Goal: Manage account settings

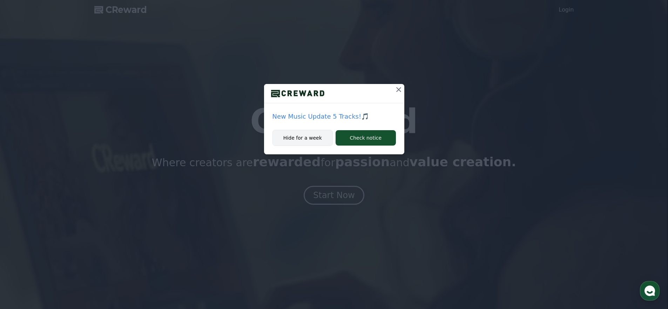
click at [307, 139] on button "Hide for a week" at bounding box center [302, 138] width 61 height 16
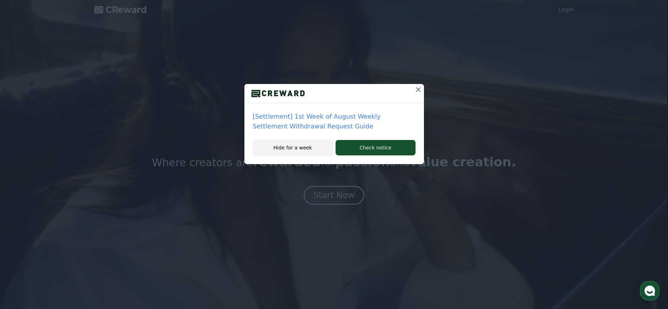
click at [312, 150] on button "Hide for a week" at bounding box center [293, 148] width 80 height 16
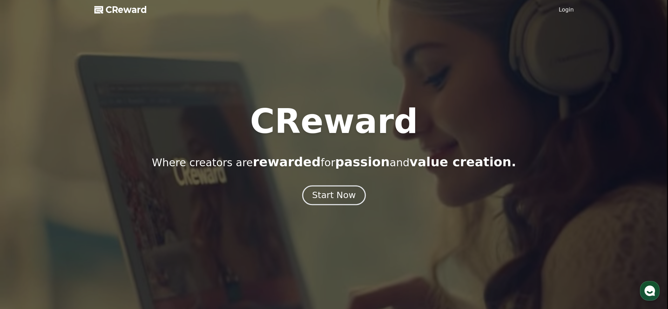
click at [343, 196] on div "Start Now" at bounding box center [333, 196] width 43 height 12
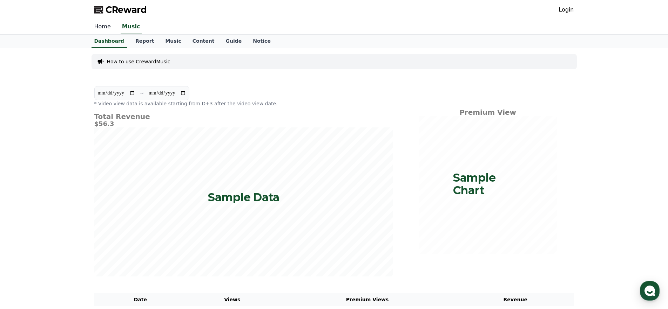
click at [103, 28] on link "Home" at bounding box center [103, 27] width 28 height 15
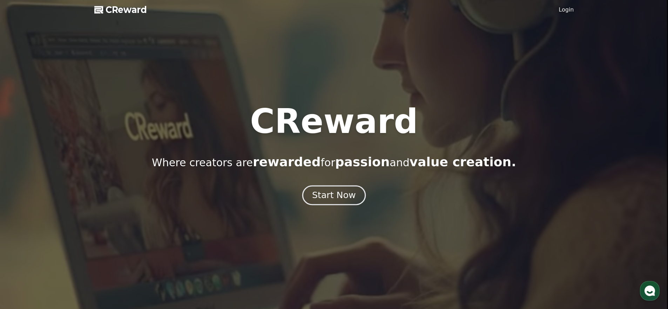
click at [345, 197] on div "Start Now" at bounding box center [333, 196] width 43 height 12
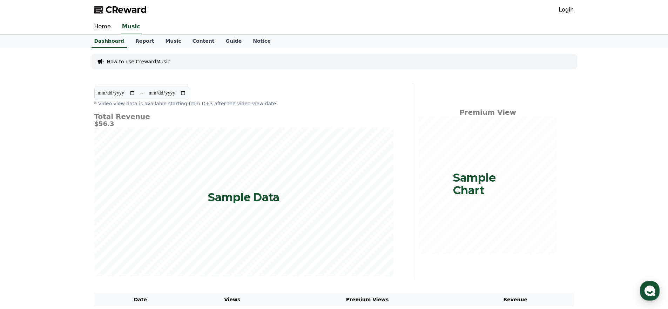
click at [567, 11] on link "Login" at bounding box center [565, 10] width 15 height 8
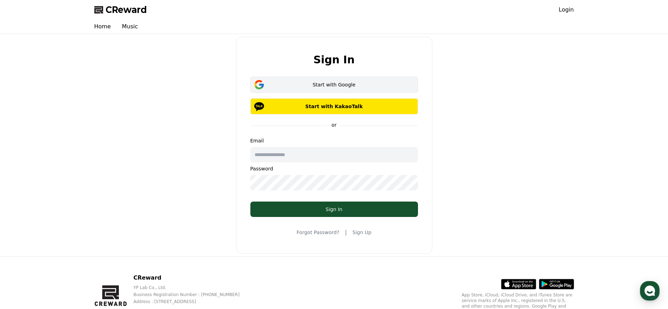
click at [316, 87] on div "Start with Google" at bounding box center [333, 84] width 147 height 7
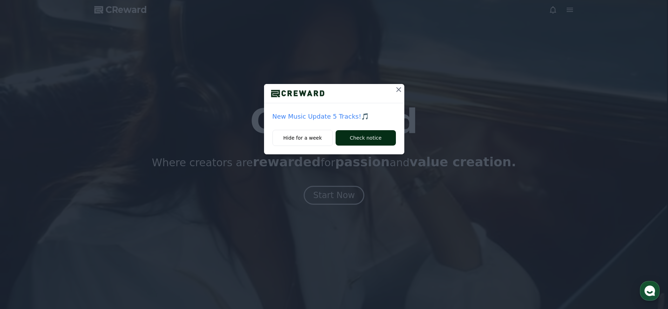
click at [369, 144] on button "Check notice" at bounding box center [365, 137] width 60 height 15
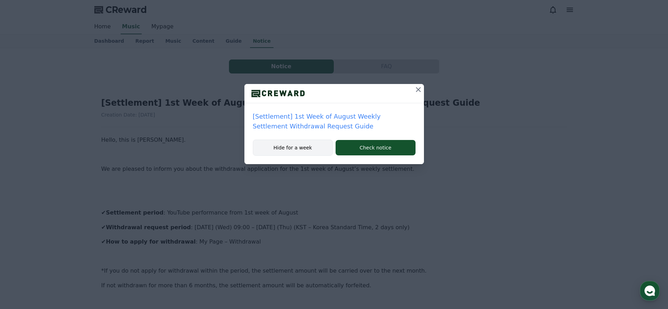
click at [300, 149] on button "Hide for a week" at bounding box center [293, 148] width 80 height 16
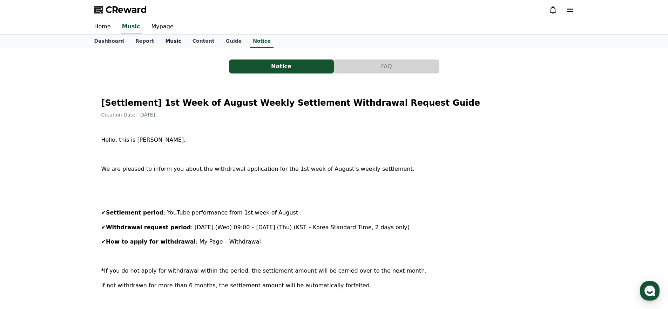
click at [163, 40] on link "Music" at bounding box center [172, 41] width 27 height 13
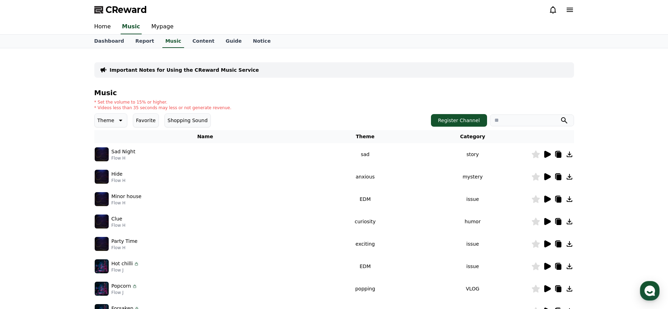
click at [548, 155] on icon at bounding box center [547, 154] width 7 height 7
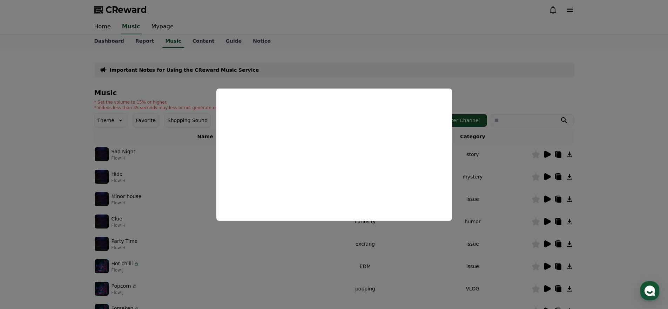
click at [521, 84] on button "close modal" at bounding box center [334, 154] width 668 height 309
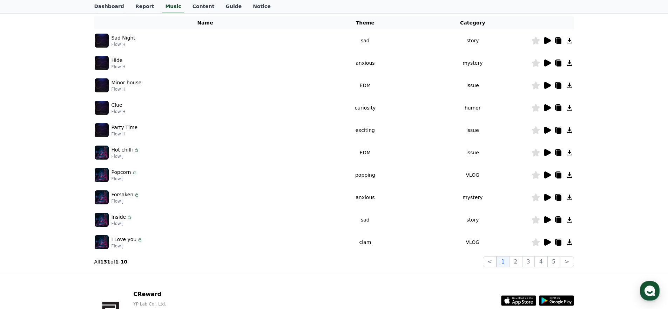
scroll to position [122, 0]
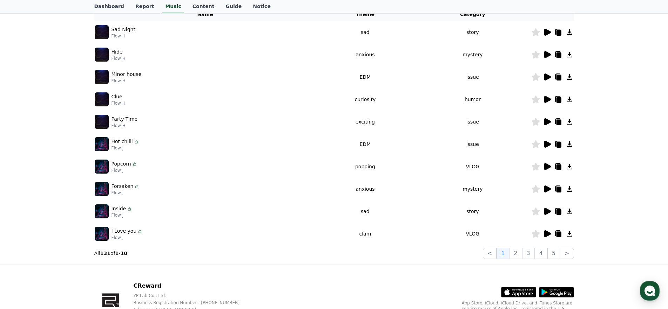
click at [546, 235] on icon at bounding box center [547, 234] width 7 height 7
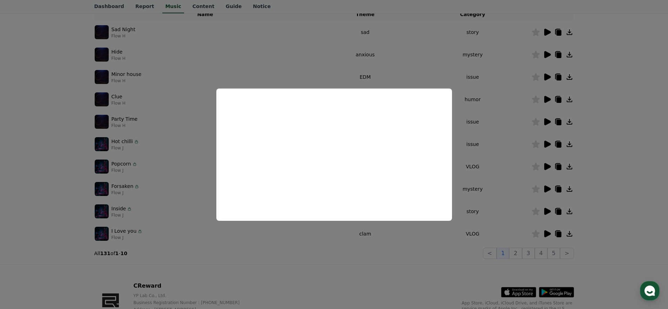
click at [437, 254] on button "close modal" at bounding box center [334, 154] width 668 height 309
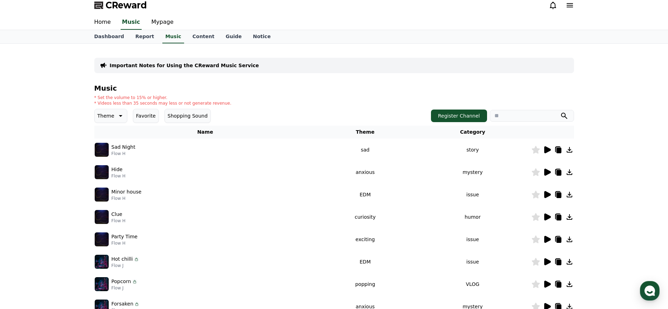
scroll to position [0, 0]
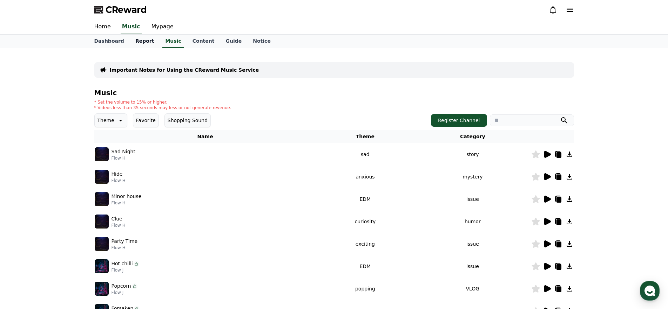
click at [142, 44] on link "Report" at bounding box center [145, 41] width 30 height 13
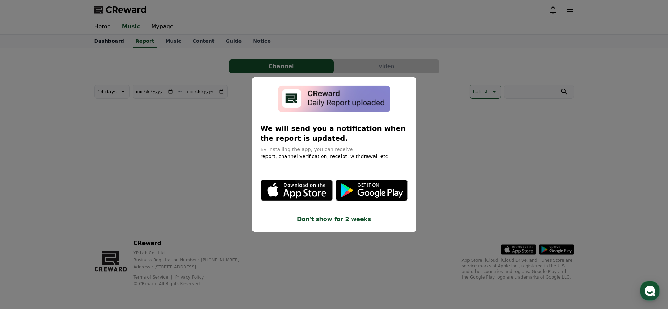
click at [112, 45] on button "close modal" at bounding box center [334, 154] width 668 height 309
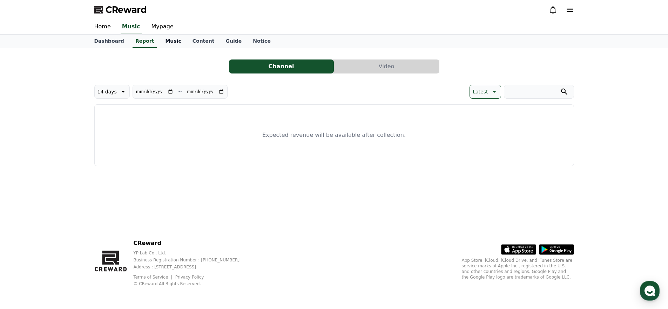
click at [173, 40] on link "Music" at bounding box center [172, 41] width 27 height 13
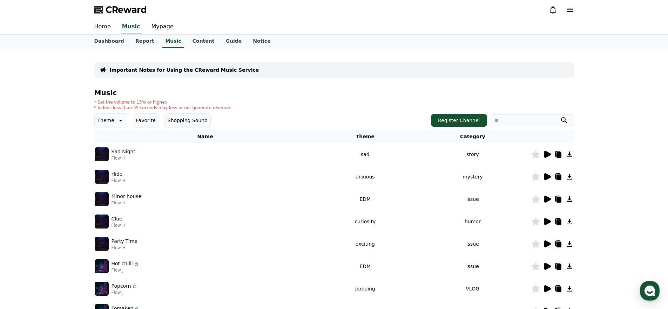
click at [103, 28] on link "Home" at bounding box center [103, 27] width 28 height 15
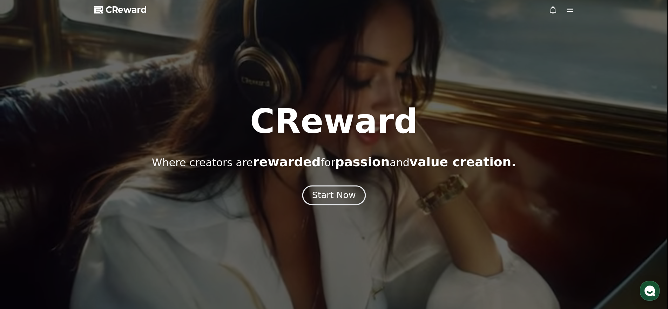
click at [346, 200] on div "Start Now" at bounding box center [333, 196] width 43 height 12
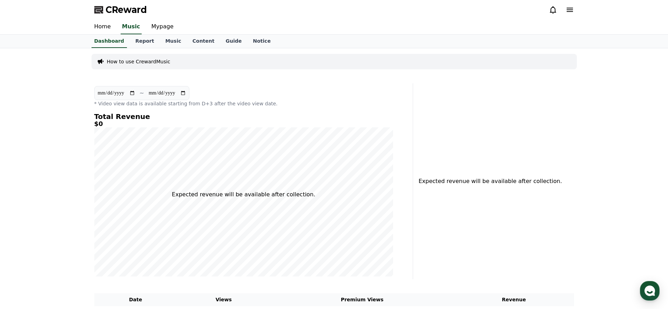
click at [571, 12] on icon at bounding box center [569, 10] width 6 height 4
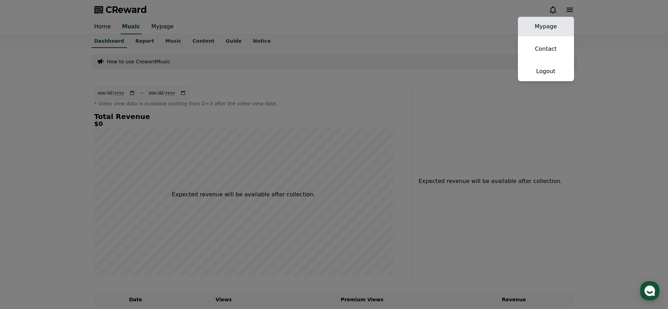
click at [554, 26] on link "Mypage" at bounding box center [546, 27] width 56 height 20
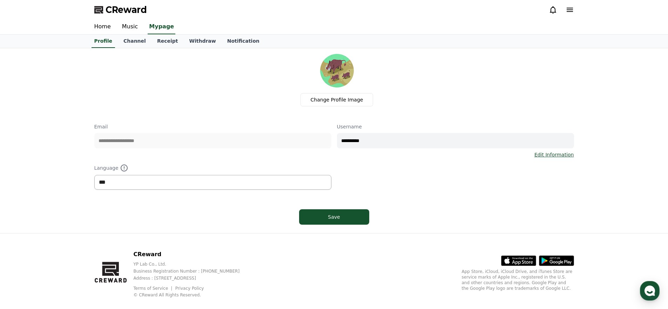
click at [160, 187] on select "*** ******* ***" at bounding box center [212, 182] width 237 height 15
select select "**********"
click at [94, 175] on select "*** ******* ***" at bounding box center [212, 182] width 237 height 15
click at [313, 217] on div "Save" at bounding box center [334, 217] width 42 height 7
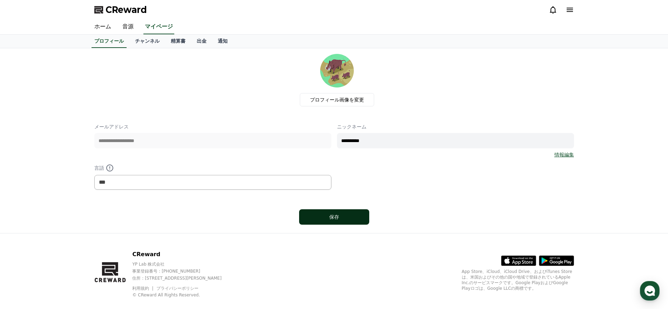
click at [357, 222] on button "保存" at bounding box center [334, 217] width 70 height 15
click at [569, 11] on icon at bounding box center [569, 10] width 6 height 4
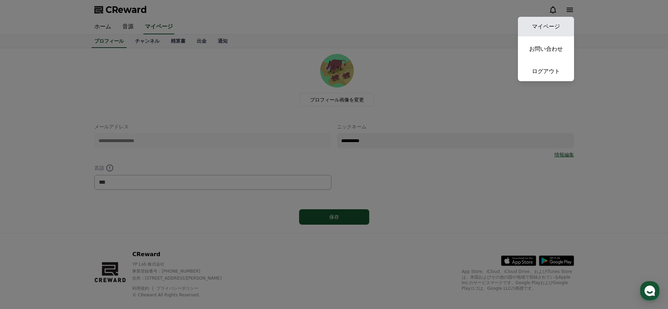
click at [549, 26] on link "マイページ" at bounding box center [546, 27] width 56 height 20
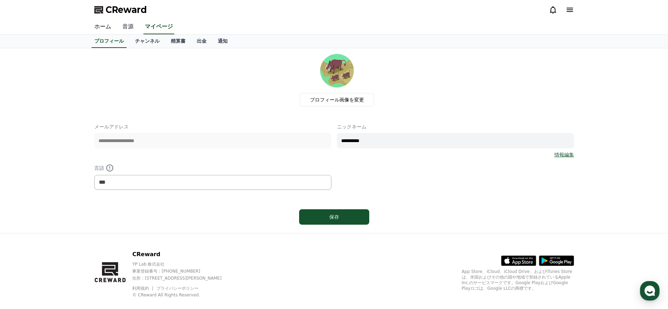
click at [131, 28] on link "音源" at bounding box center [128, 27] width 22 height 15
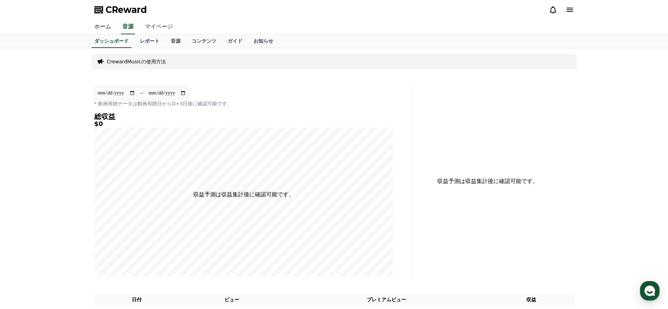
click at [148, 27] on link "マイページ" at bounding box center [158, 27] width 39 height 15
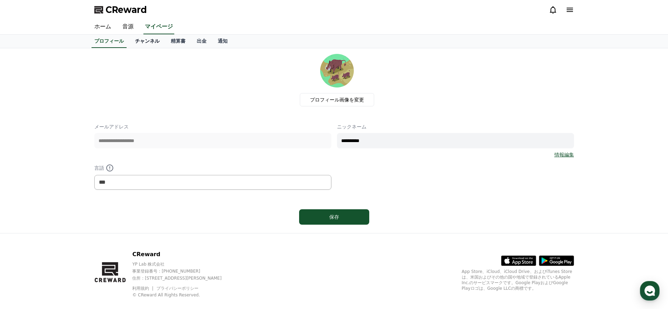
click at [147, 43] on link "チャンネル" at bounding box center [147, 41] width 36 height 13
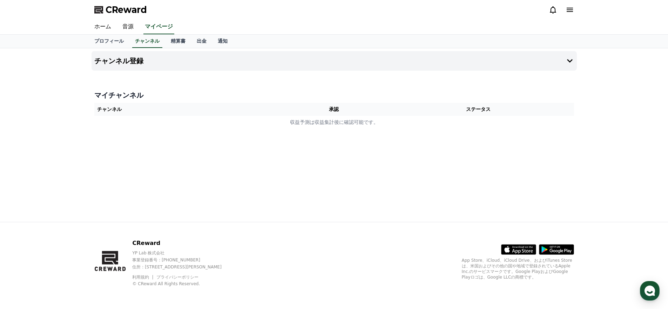
click at [162, 110] on th "チャンネル" at bounding box center [189, 109] width 191 height 13
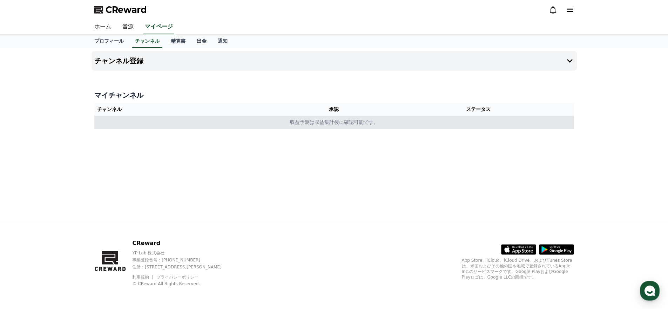
click at [315, 126] on td "収益予測は収益集計後に確認可能です。" at bounding box center [333, 122] width 479 height 13
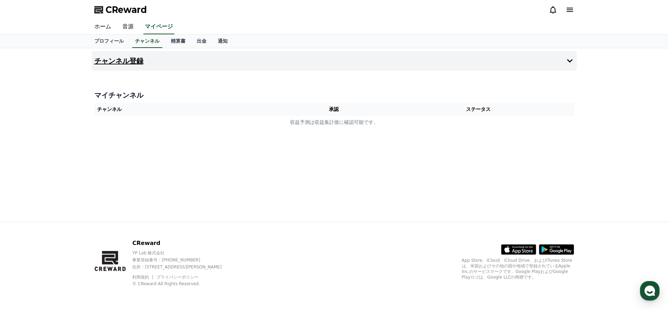
click at [567, 64] on icon at bounding box center [569, 61] width 8 height 8
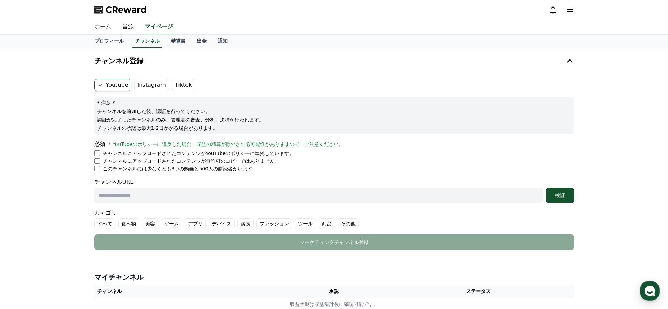
click at [152, 87] on label "Instagram" at bounding box center [151, 85] width 35 height 12
click at [154, 88] on label "Instagram" at bounding box center [151, 85] width 35 height 12
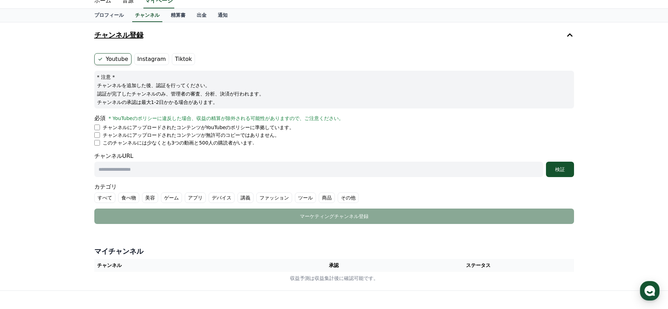
scroll to position [22, 0]
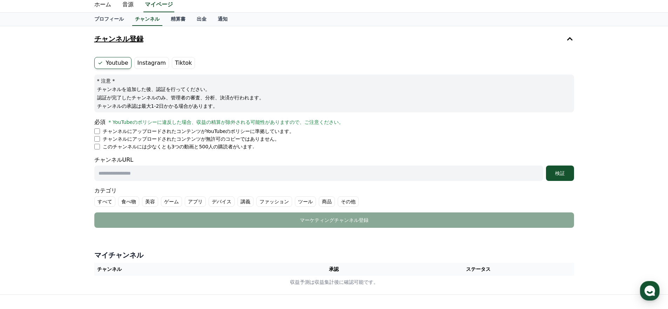
click at [145, 61] on label "Instagram" at bounding box center [151, 63] width 35 height 12
